Goal: Information Seeking & Learning: Understand process/instructions

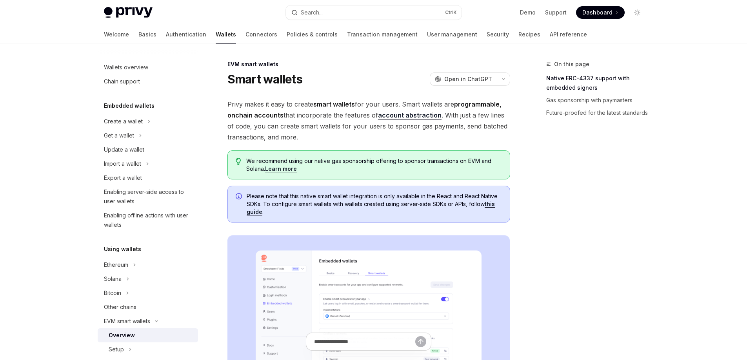
scroll to position [183, 0]
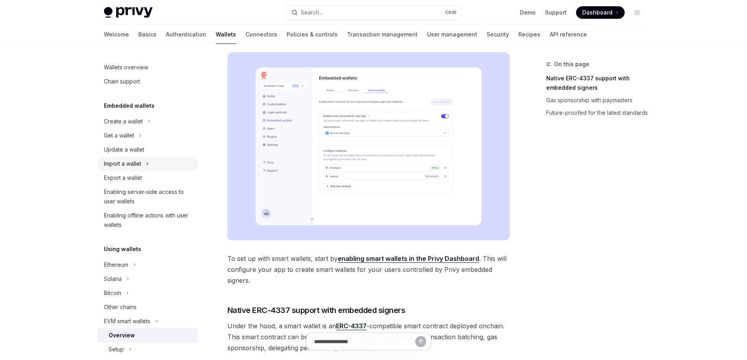
click at [125, 161] on div "Import a wallet" at bounding box center [122, 163] width 37 height 9
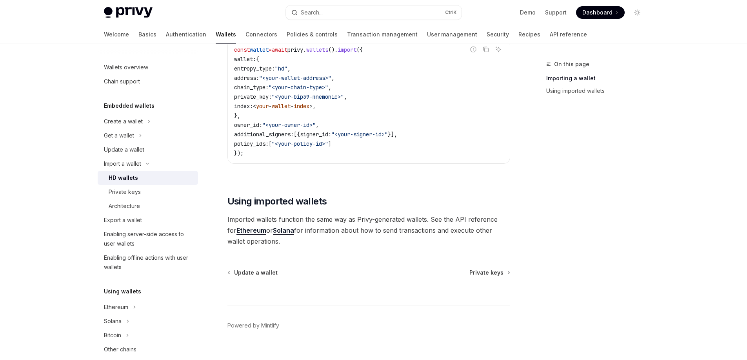
scroll to position [590, 0]
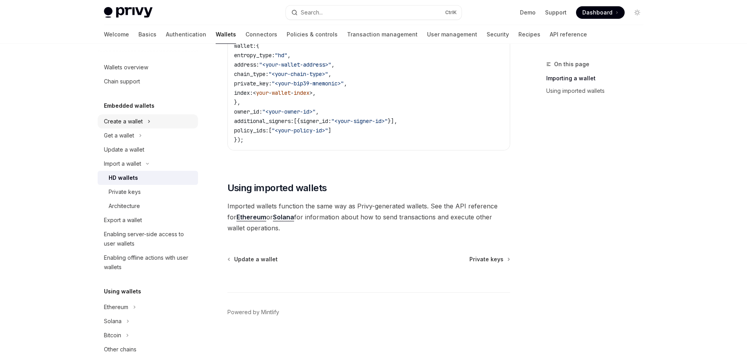
click at [127, 118] on div "Create a wallet" at bounding box center [123, 121] width 39 height 9
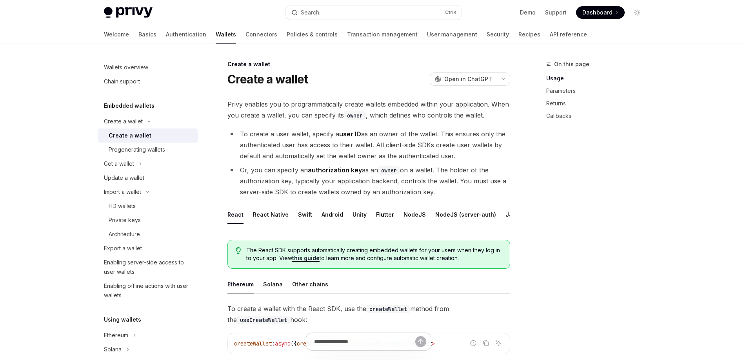
click at [216, 34] on link "Wallets" at bounding box center [226, 34] width 20 height 19
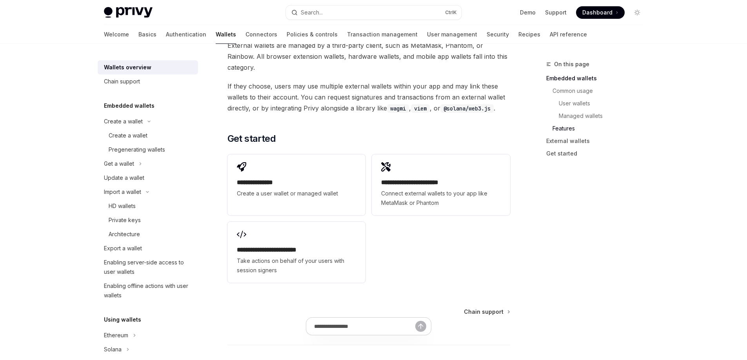
scroll to position [1210, 0]
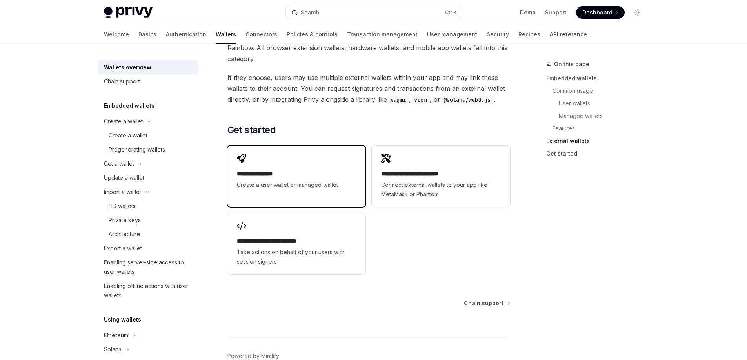
click at [274, 169] on h2 "**********" at bounding box center [296, 173] width 119 height 9
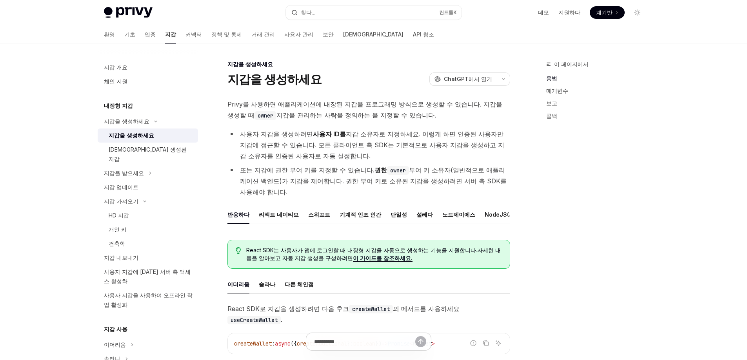
click at [655, 19] on div "Privy Docs 홈페이지 찾다... 컨트롤 K 데모 지원하다 계기반 계기반 찾다..." at bounding box center [373, 12] width 577 height 25
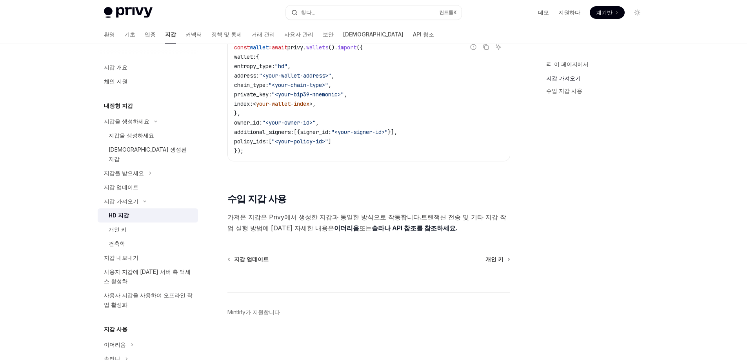
scroll to position [590, 0]
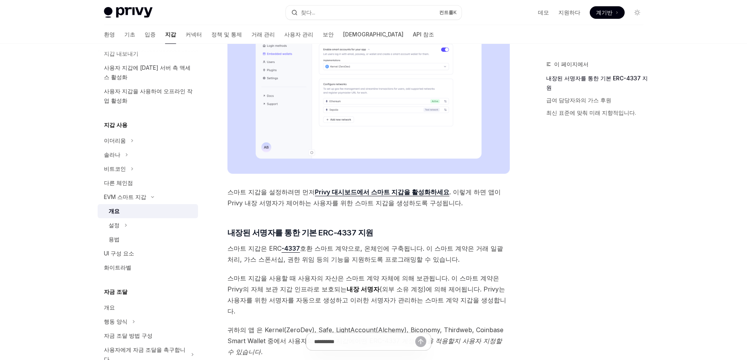
scroll to position [183, 0]
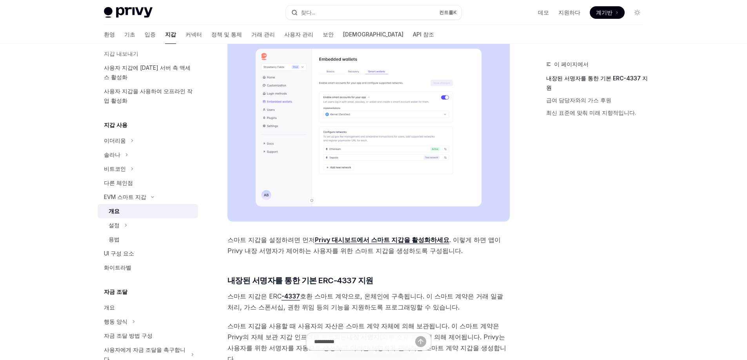
click at [367, 239] on font "Privy 대시보드에서 스마트 지갑을 활성화하세요" at bounding box center [382, 240] width 134 height 8
type textarea "*"
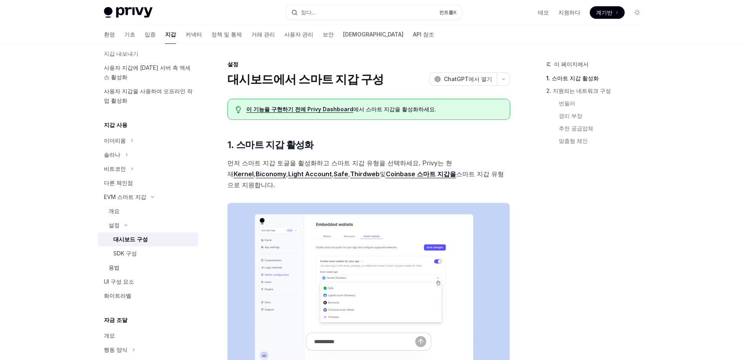
click at [330, 109] on font "이 기능을 구현하기 전에 Privy Dashboard" at bounding box center [299, 109] width 107 height 7
